Goal: Find specific page/section: Find specific page/section

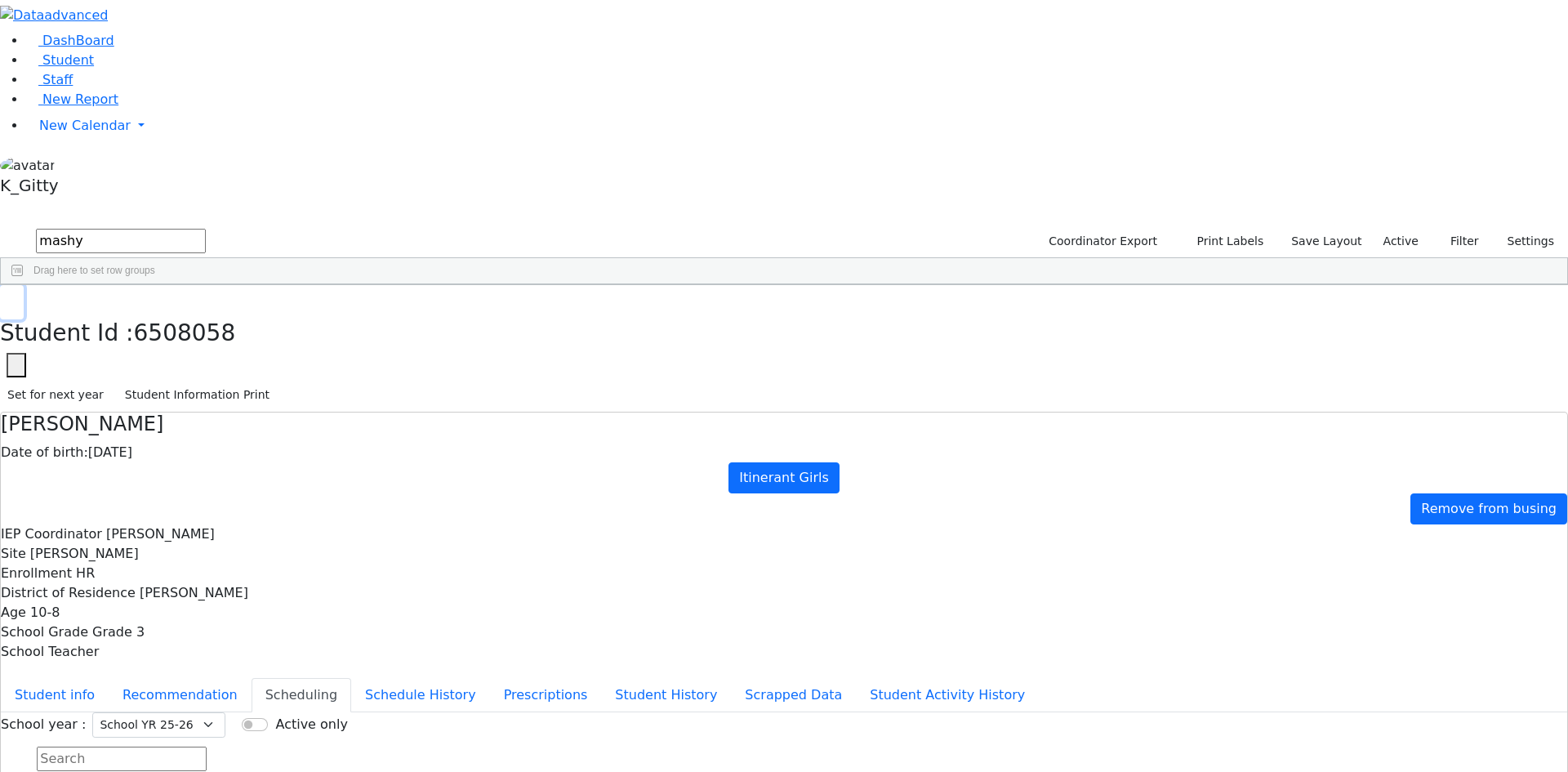
click at [24, 285] on button "button" at bounding box center [12, 302] width 24 height 34
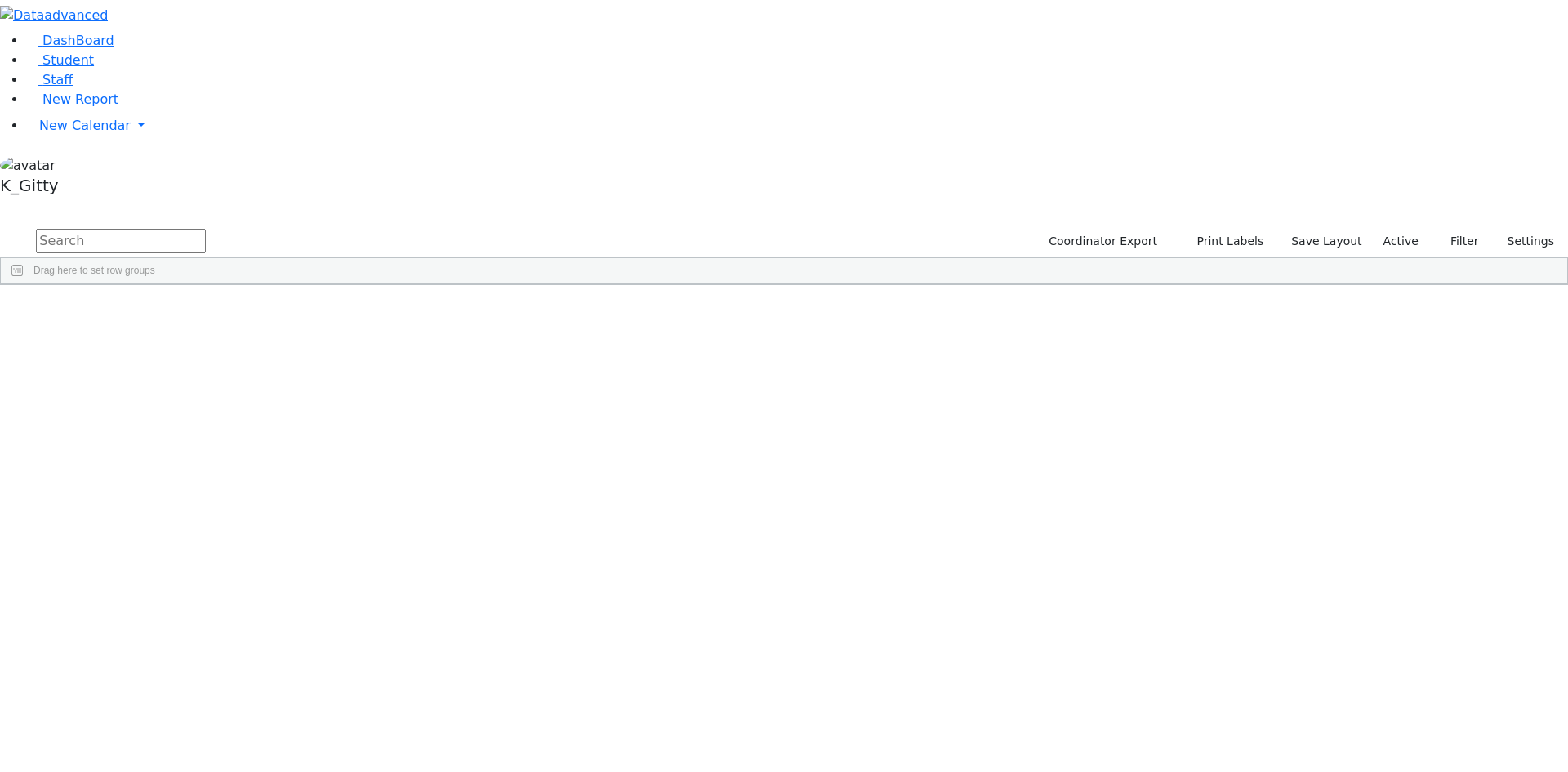
click at [206, 229] on input "text" at bounding box center [120, 241] width 170 height 25
click at [0, 226] on button "submit" at bounding box center [16, 241] width 31 height 31
click at [311, 654] on div "[PERSON_NAME]" at bounding box center [259, 666] width 103 height 23
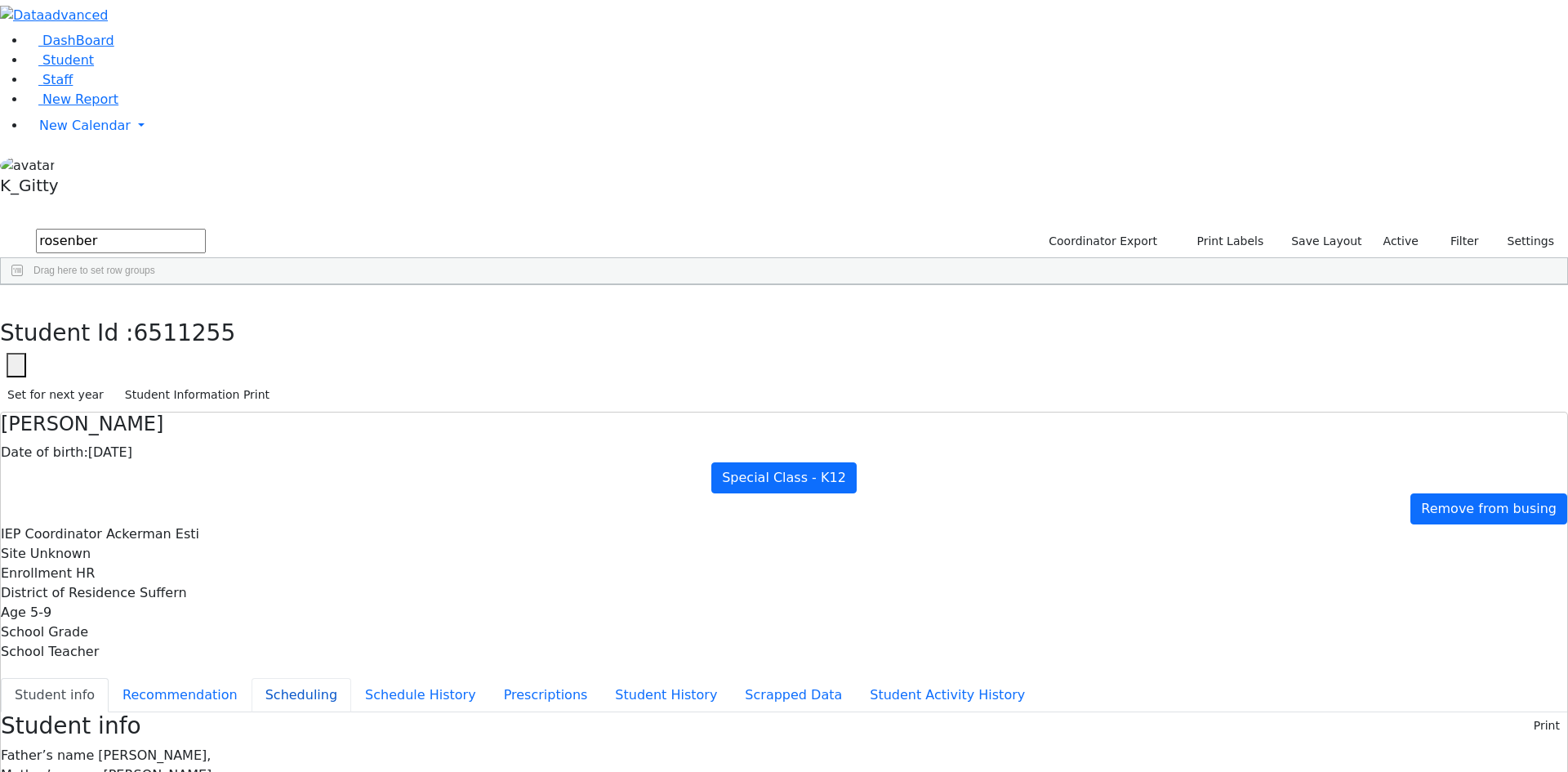
click at [351, 678] on button "Scheduling" at bounding box center [302, 695] width 99 height 34
click at [24, 285] on button "button" at bounding box center [12, 302] width 24 height 34
drag, startPoint x: 334, startPoint y: 62, endPoint x: 142, endPoint y: 62, distance: 192.0
click at [142, 62] on div "DashBoard Student Staff New Report New Calendar Calendar K_Gitty" at bounding box center [784, 455] width 1568 height 910
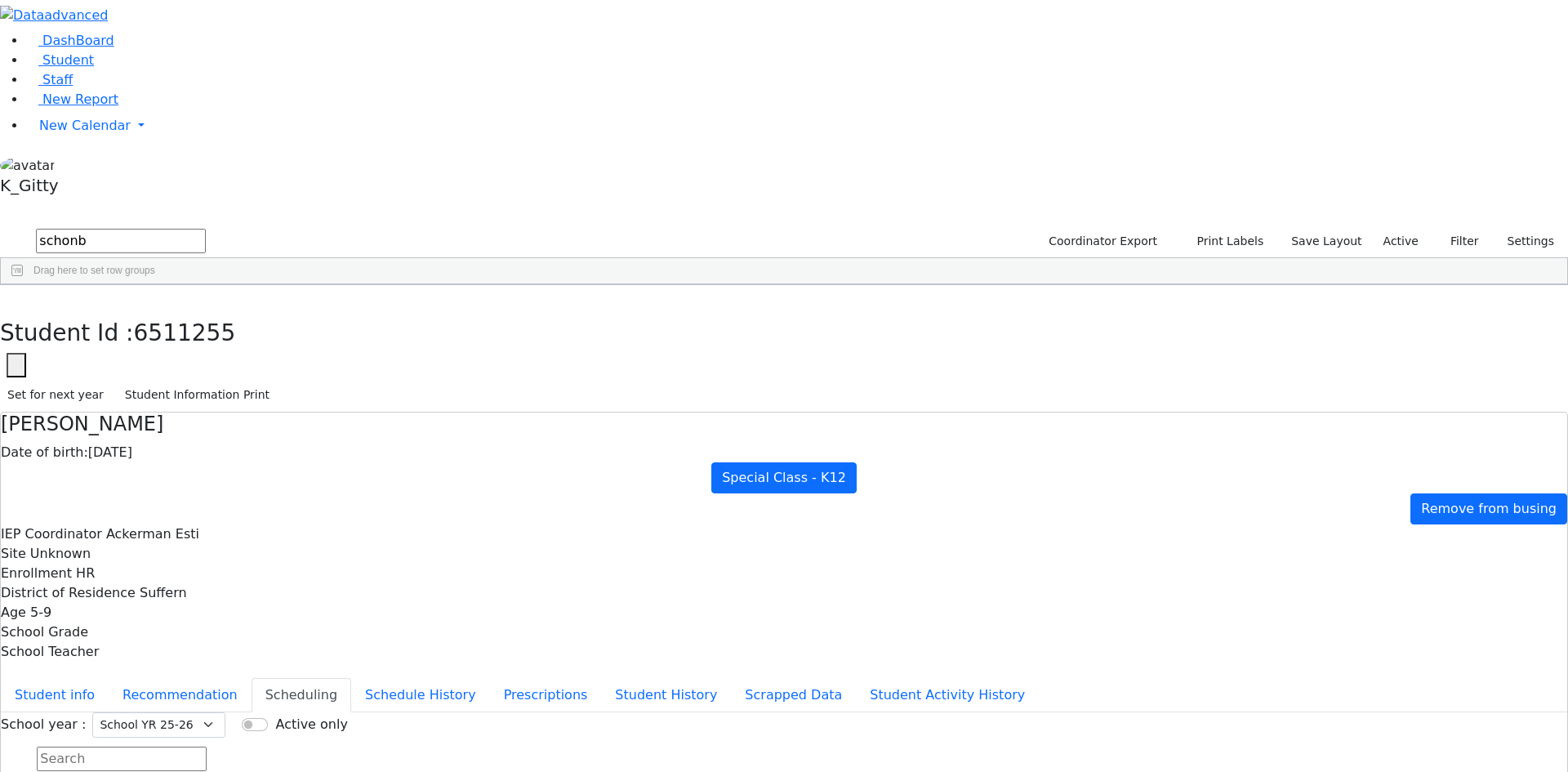
type input "schonb"
click at [414, 311] on div "02/21/2021" at bounding box center [363, 323] width 103 height 23
click at [300, 387] on icon "button" at bounding box center [292, 394] width 16 height 16
click at [277, 383] on button "Student Information Print" at bounding box center [197, 395] width 159 height 26
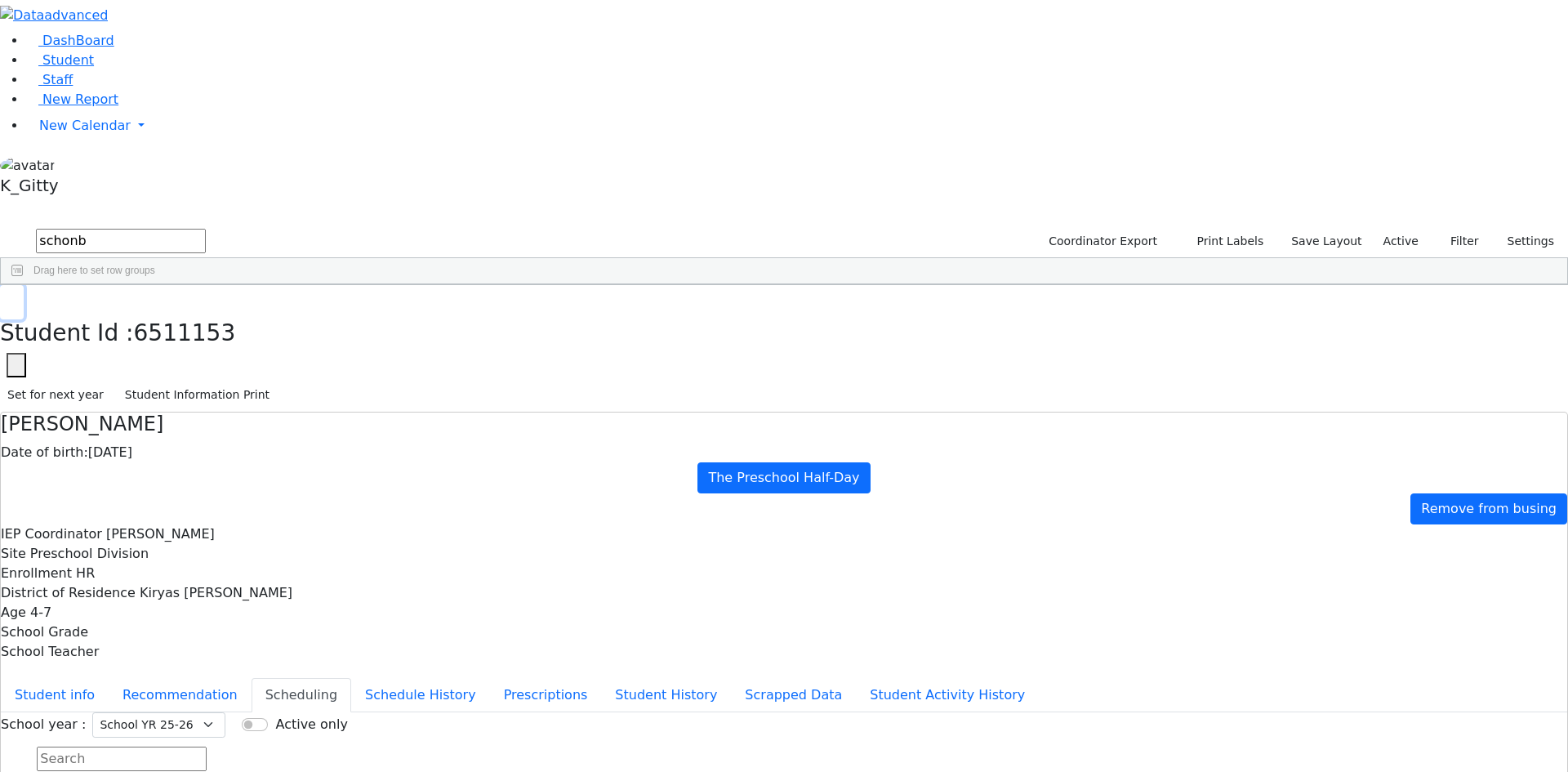
drag, startPoint x: 54, startPoint y: 22, endPoint x: 67, endPoint y: 25, distance: 13.3
click at [24, 285] on button "button" at bounding box center [12, 302] width 24 height 34
drag, startPoint x: 257, startPoint y: 75, endPoint x: 90, endPoint y: 83, distance: 167.2
click at [90, 229] on input "schonb" at bounding box center [120, 241] width 170 height 25
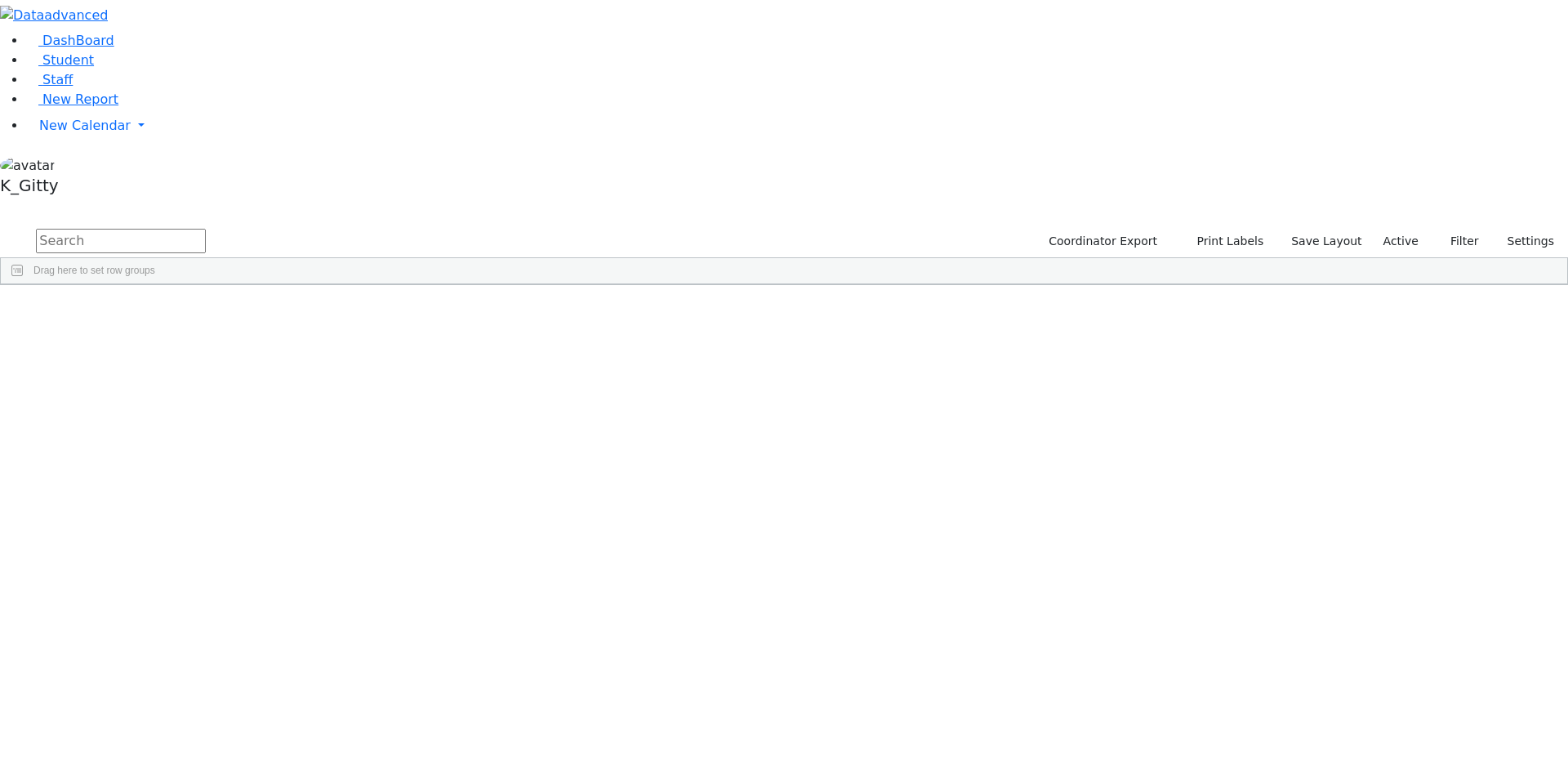
click at [206, 229] on input "text" at bounding box center [120, 241] width 170 height 25
click at [311, 311] on div "Rafuel" at bounding box center [259, 323] width 103 height 23
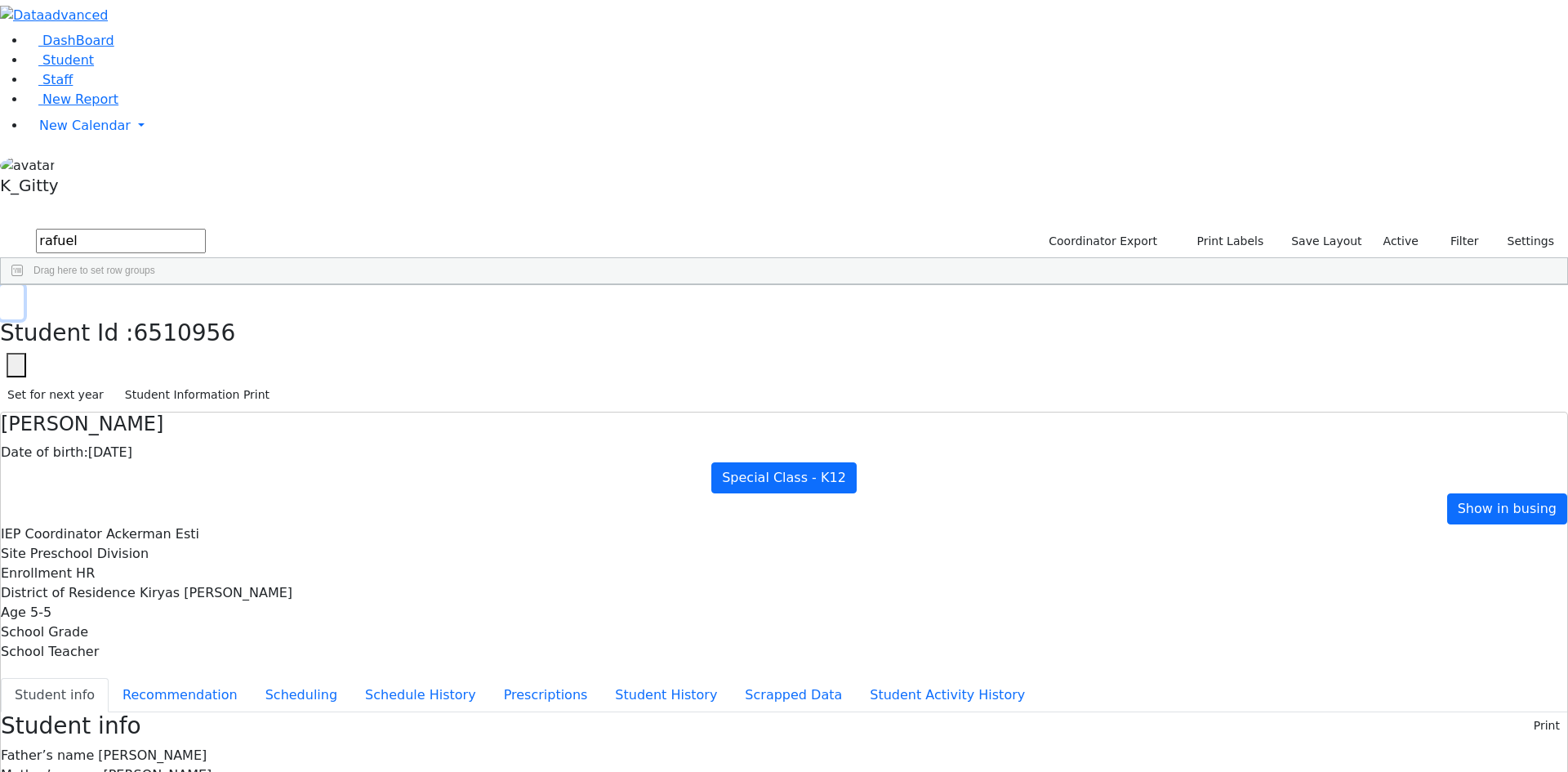
drag, startPoint x: 321, startPoint y: 17, endPoint x: 374, endPoint y: 173, distance: 164.8
click at [109, 678] on button "Student info" at bounding box center [55, 695] width 108 height 34
click at [329, 285] on div "Student Id : 6510956 Student Id 6510956 Cancel Save Set for next year Student I…" at bounding box center [784, 349] width 1568 height 128
click at [24, 285] on button "button" at bounding box center [12, 302] width 24 height 34
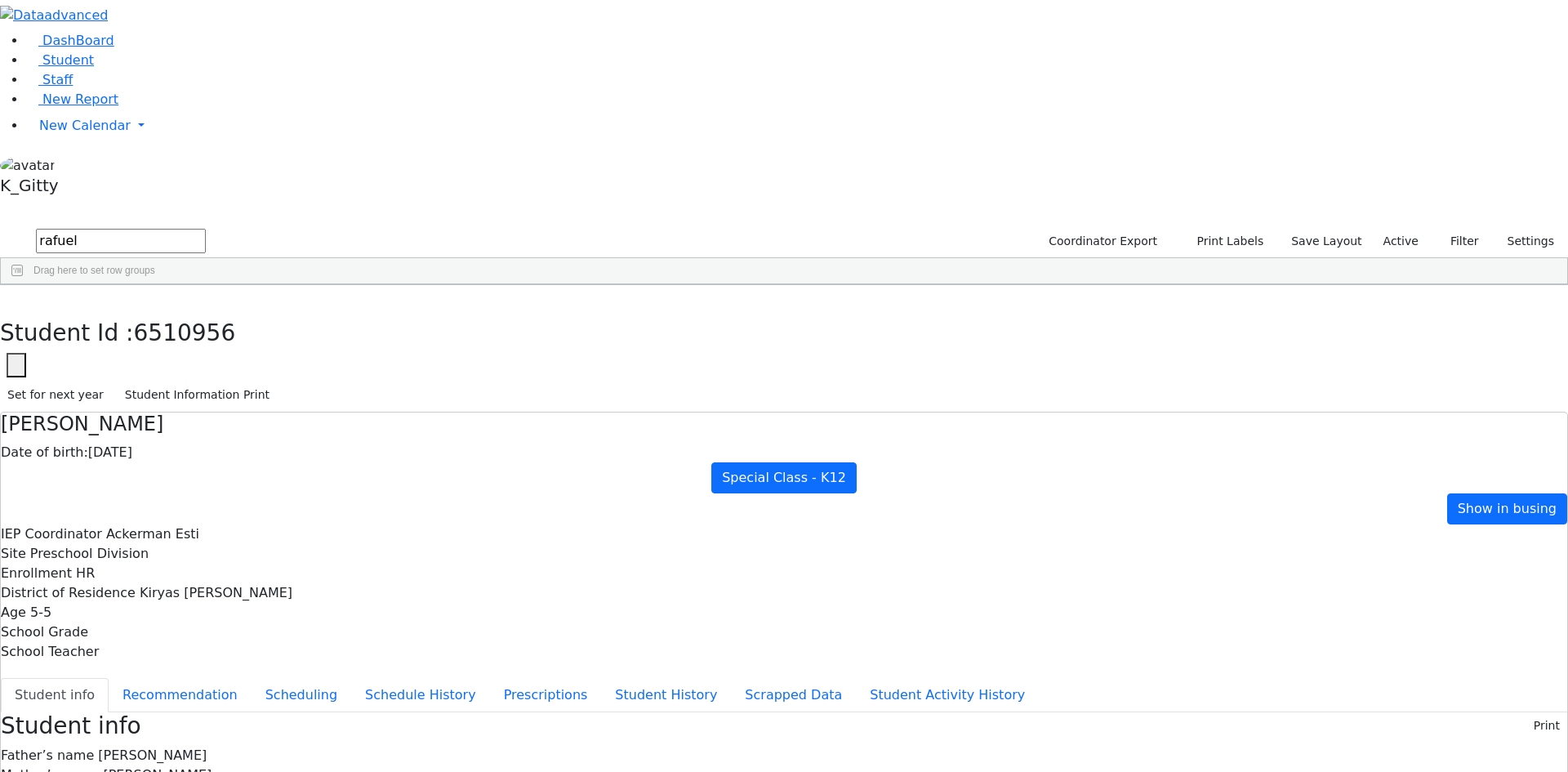
drag, startPoint x: 291, startPoint y: 72, endPoint x: 181, endPoint y: 35, distance: 116.1
click at [187, 45] on div "DashBoard Student Staff New Report New Calendar Calendar K_Gitty" at bounding box center [784, 783] width 1568 height 1566
click at [311, 311] on div "[PERSON_NAME]" at bounding box center [259, 323] width 103 height 23
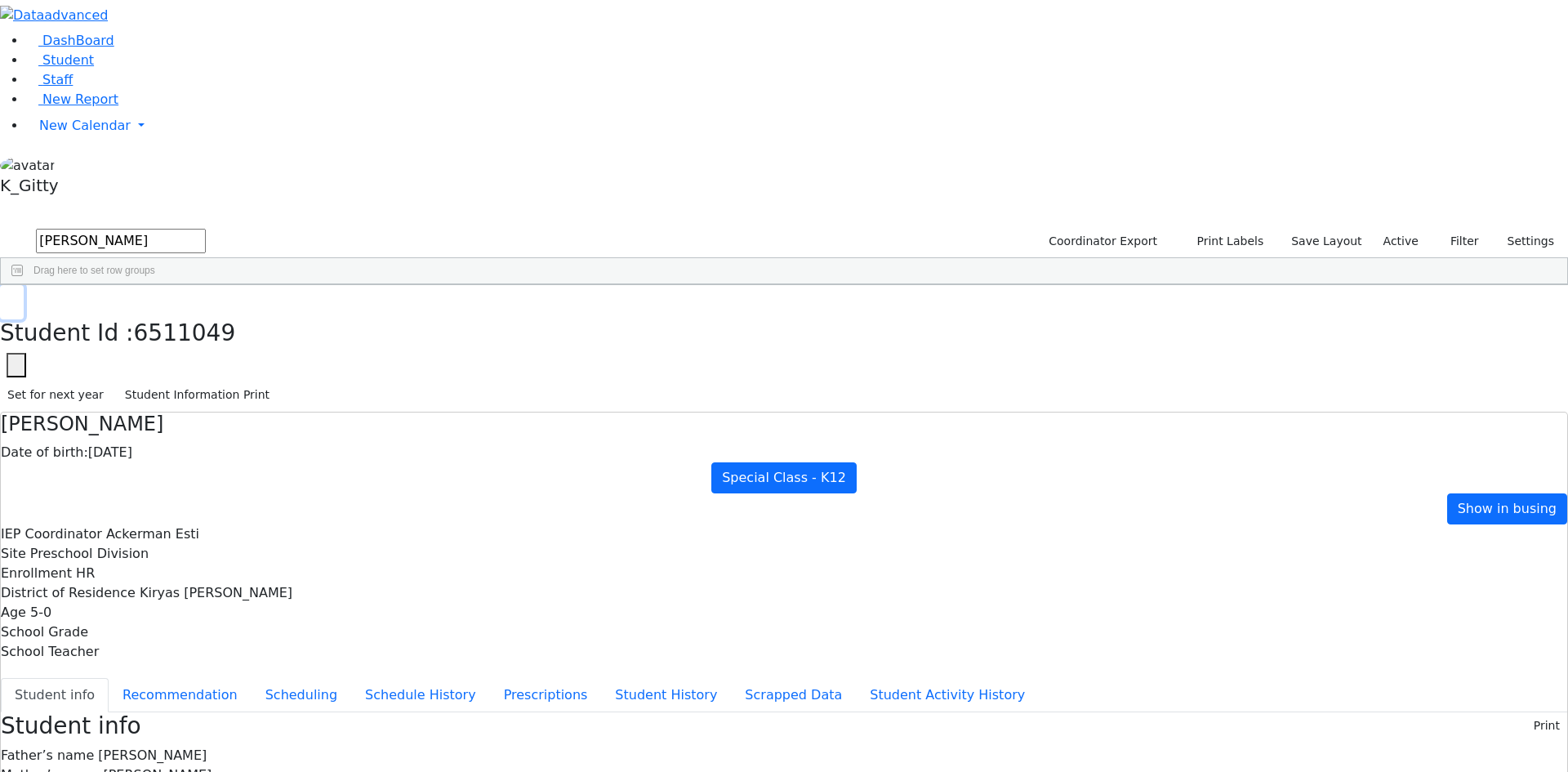
click at [24, 285] on button "button" at bounding box center [12, 302] width 24 height 34
click at [206, 229] on input "[PERSON_NAME]" at bounding box center [120, 241] width 170 height 25
type input "z"
click at [311, 311] on div "Ruchy" at bounding box center [259, 323] width 103 height 23
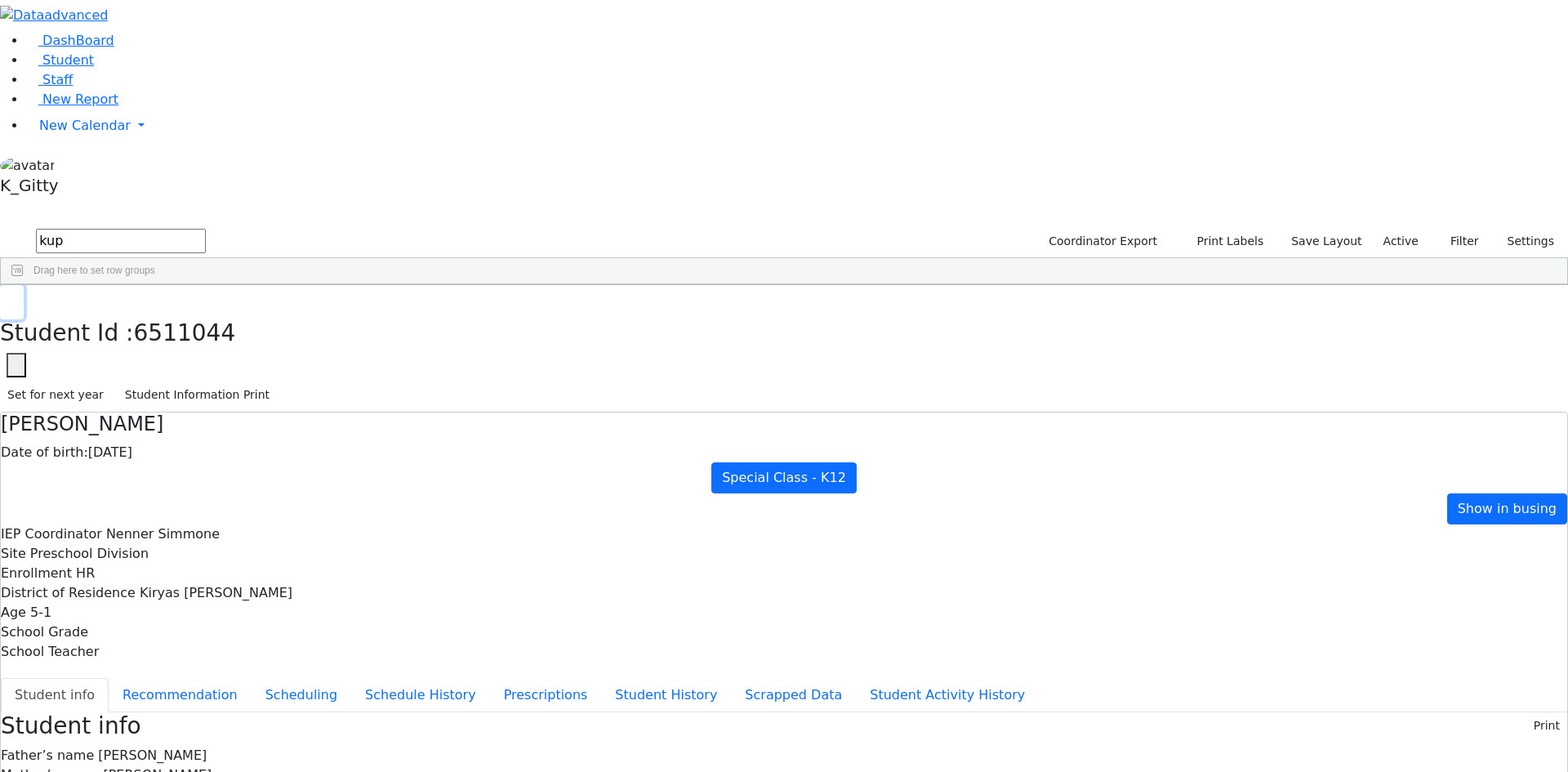
click at [24, 285] on button "button" at bounding box center [12, 302] width 24 height 34
drag, startPoint x: 278, startPoint y: 59, endPoint x: 150, endPoint y: 64, distance: 128.1
click at [150, 64] on div "DashBoard Student Staff New Report New Calendar Calendar K_Gitty" at bounding box center [784, 695] width 1568 height 1391
click at [0, 226] on button "submit" at bounding box center [16, 241] width 31 height 31
click at [311, 311] on div "Azaria" at bounding box center [259, 323] width 103 height 23
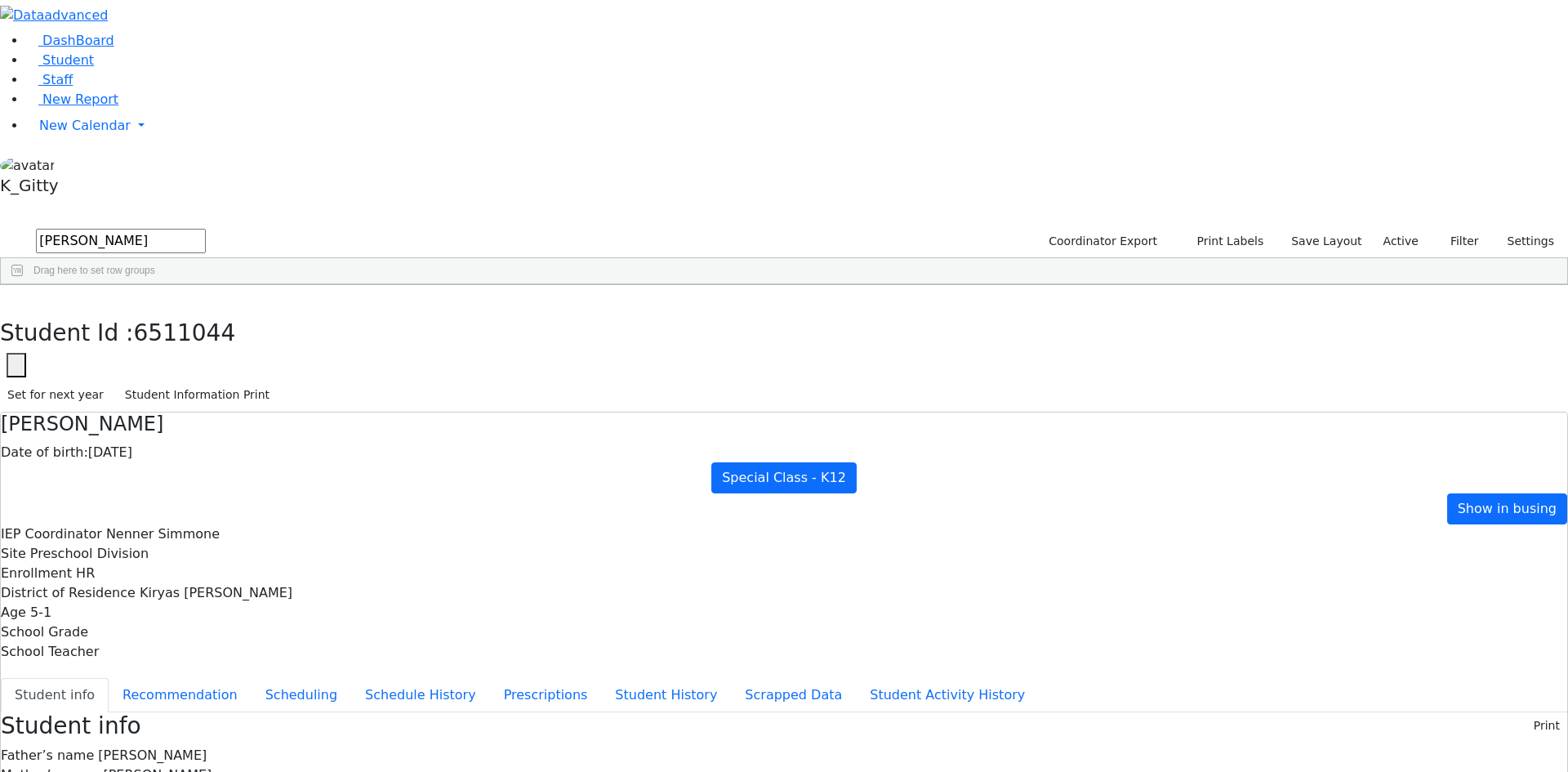
click at [311, 311] on div "Azaria" at bounding box center [259, 323] width 103 height 23
click at [24, 285] on button "button" at bounding box center [12, 302] width 24 height 34
drag, startPoint x: 302, startPoint y: 59, endPoint x: 239, endPoint y: 41, distance: 65.5
click at [167, 60] on div "DashBoard Student Staff New Report New Calendar Calendar K_Gitty" at bounding box center [784, 727] width 1568 height 1455
click at [311, 311] on div "Chana" at bounding box center [259, 323] width 103 height 23
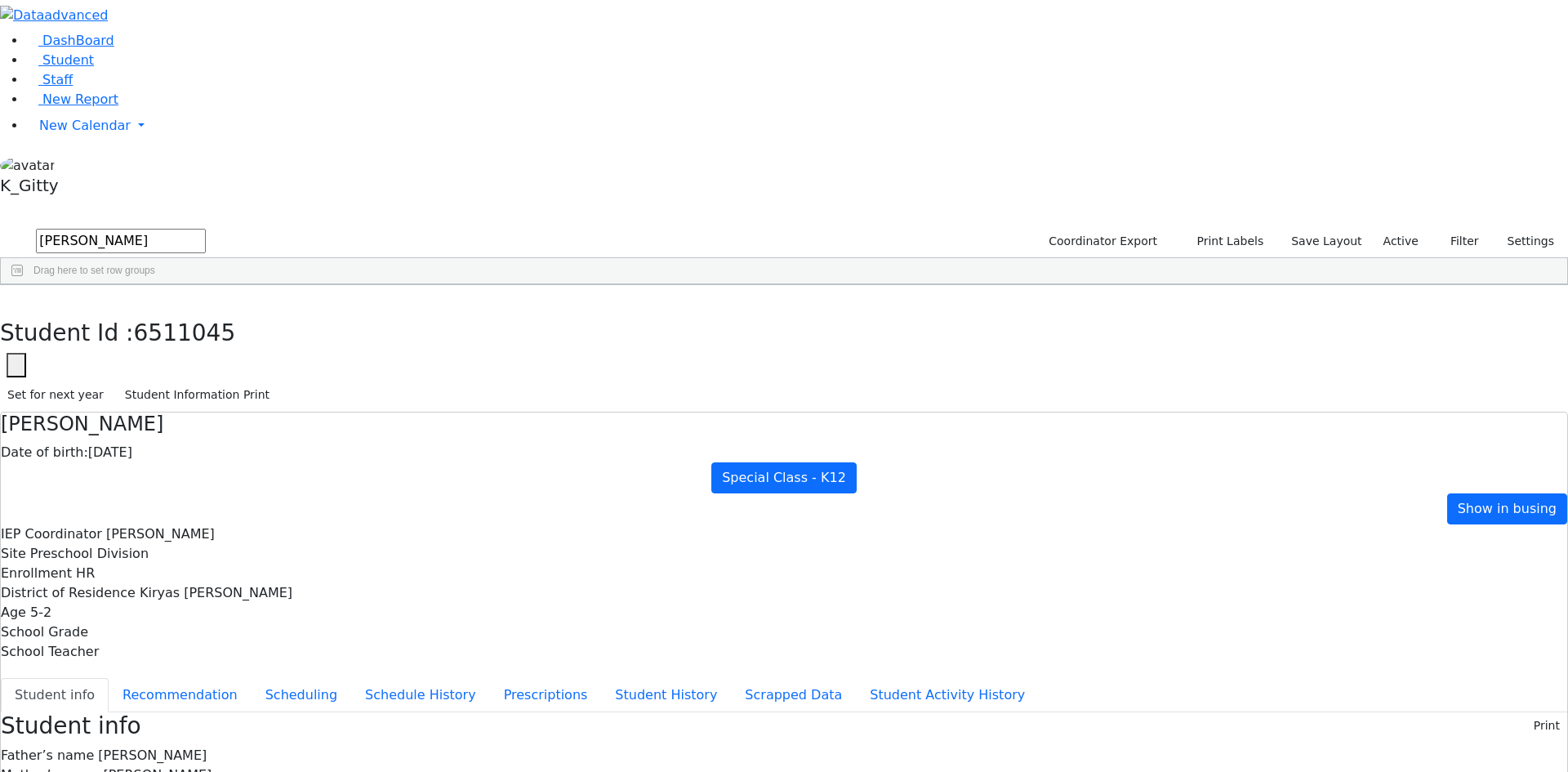
click at [311, 311] on div "Chana" at bounding box center [259, 323] width 103 height 23
drag, startPoint x: 320, startPoint y: 27, endPoint x: 284, endPoint y: 37, distance: 37.4
click at [24, 285] on button "button" at bounding box center [12, 302] width 24 height 34
drag, startPoint x: 267, startPoint y: 70, endPoint x: 133, endPoint y: 45, distance: 136.3
click at [128, 48] on div "DashBoard Student Staff New Report New Calendar Calendar K_Gitty" at bounding box center [784, 747] width 1568 height 1495
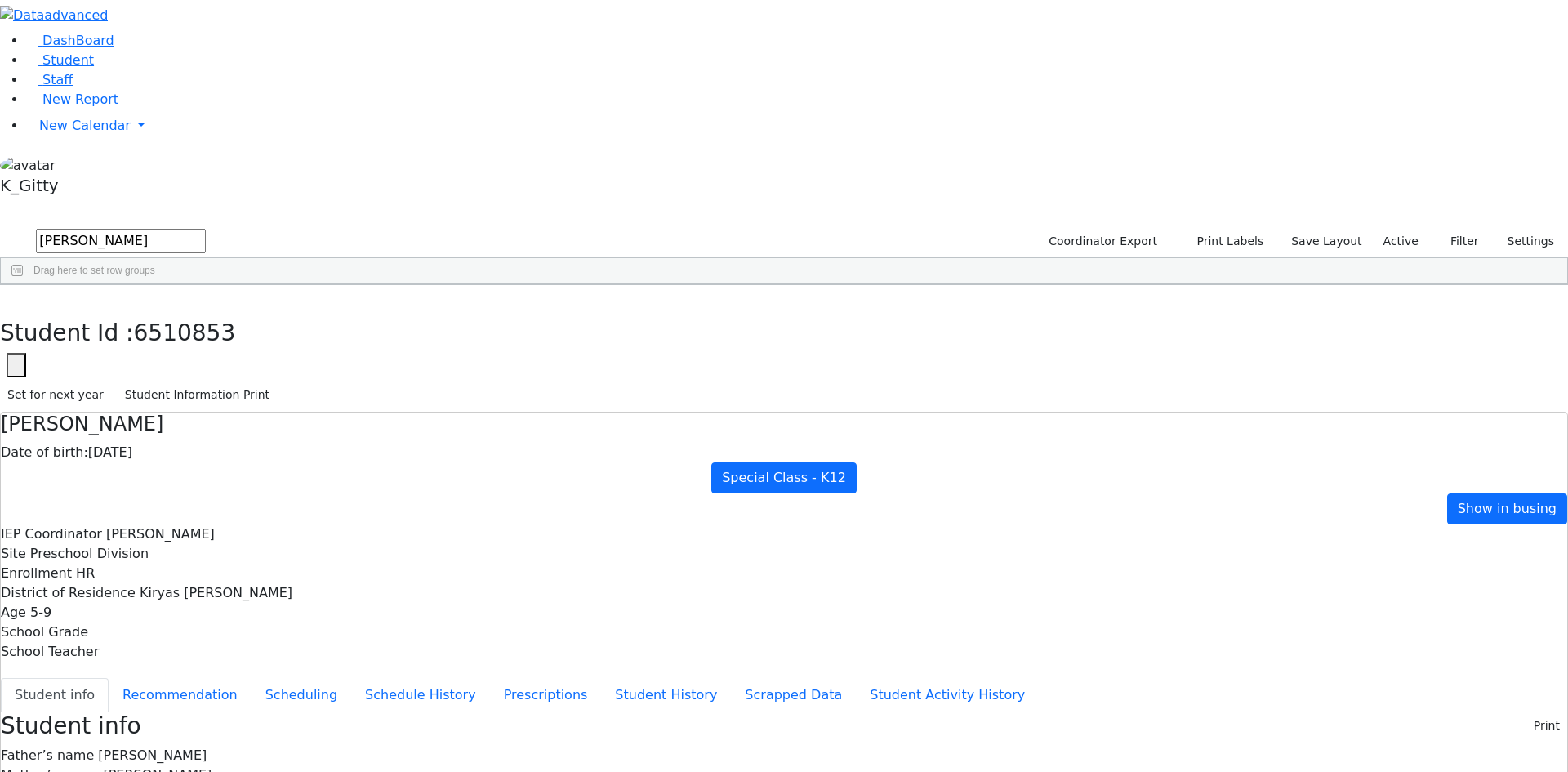
click at [208, 471] on div "Scher" at bounding box center [157, 483] width 103 height 23
click at [24, 285] on button "button" at bounding box center [12, 302] width 24 height 34
drag, startPoint x: 218, startPoint y: 60, endPoint x: 99, endPoint y: 33, distance: 122.0
click at [94, 42] on div "DashBoard Student Staff New Report New Calendar Calendar K_Gitty" at bounding box center [784, 748] width 1568 height 1497
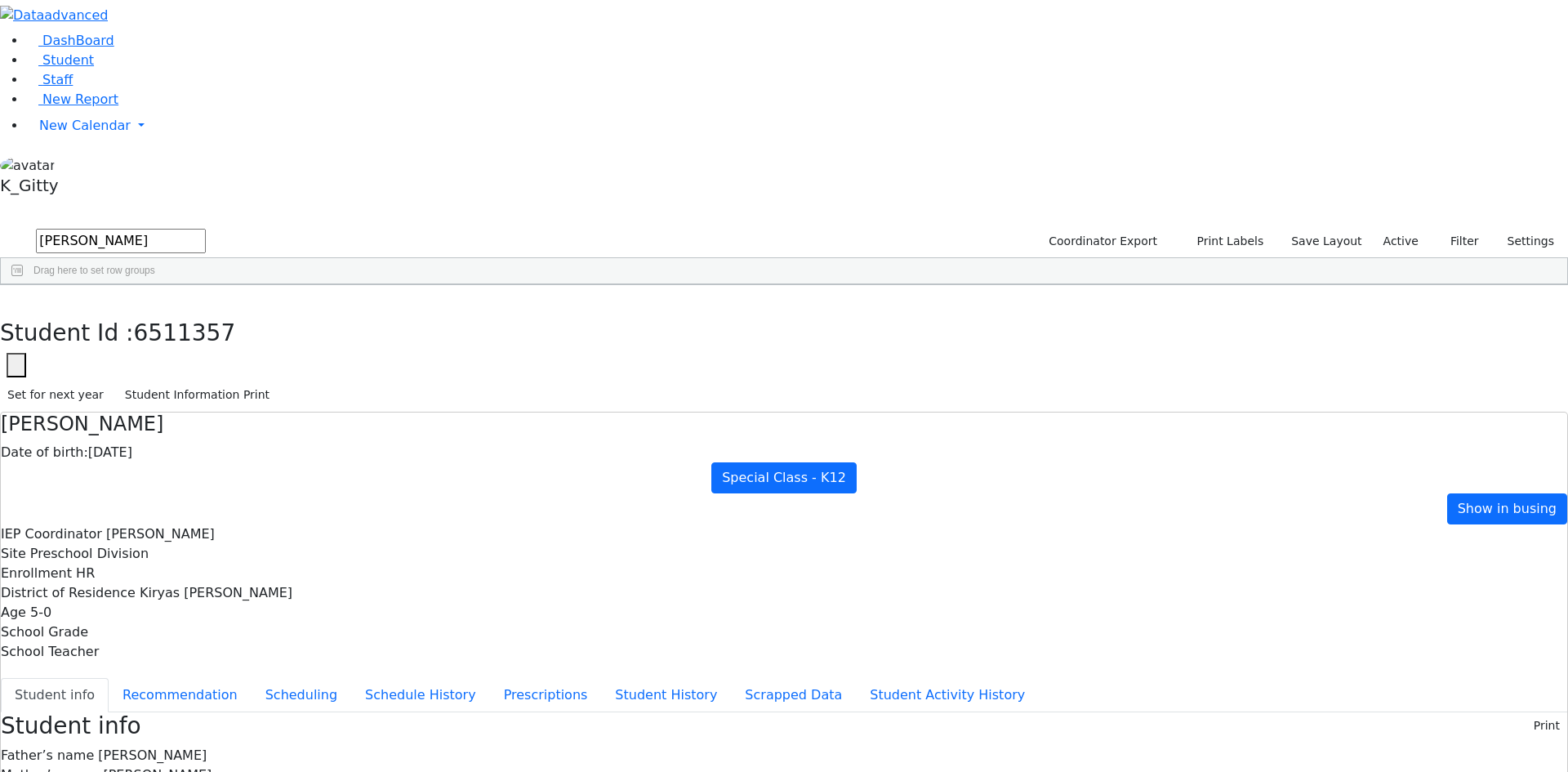
click at [311, 311] on div "[PERSON_NAME]" at bounding box center [259, 323] width 103 height 23
click at [24, 285] on button "button" at bounding box center [12, 302] width 24 height 34
drag, startPoint x: 291, startPoint y: 60, endPoint x: 195, endPoint y: 48, distance: 96.7
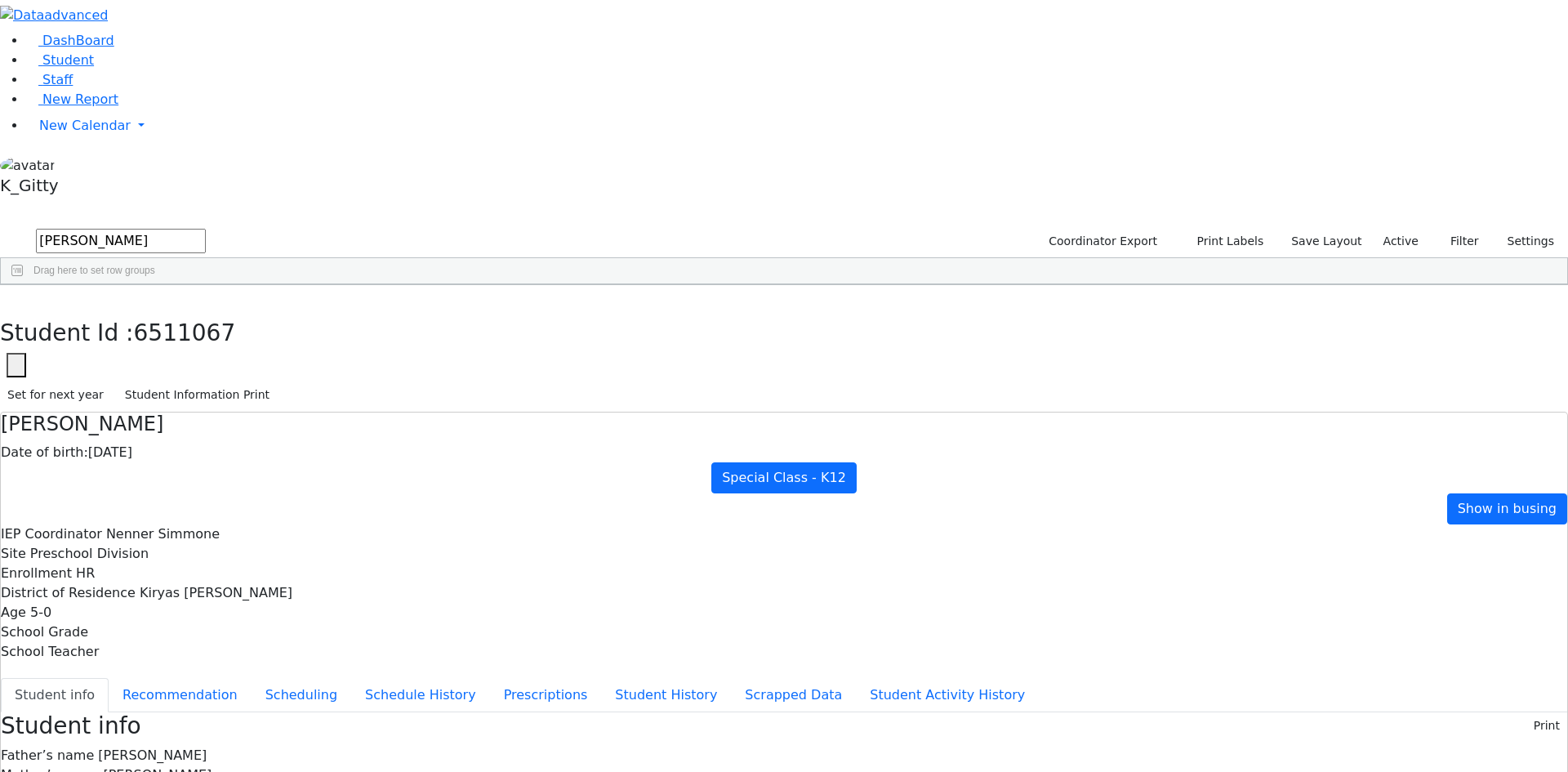
type input "[PERSON_NAME]"
click at [311, 311] on div "Chana" at bounding box center [259, 323] width 103 height 23
click at [351, 678] on button "Scheduling" at bounding box center [302, 695] width 99 height 34
